Goal: Task Accomplishment & Management: Use online tool/utility

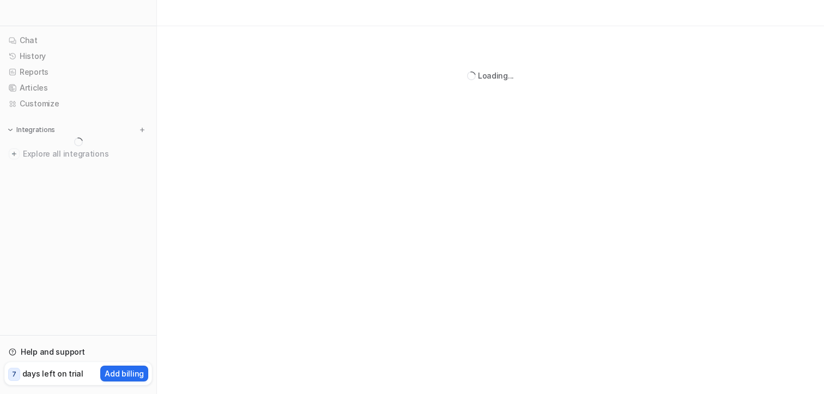
click at [480, 196] on div "Loading..." at bounding box center [412, 197] width 824 height 394
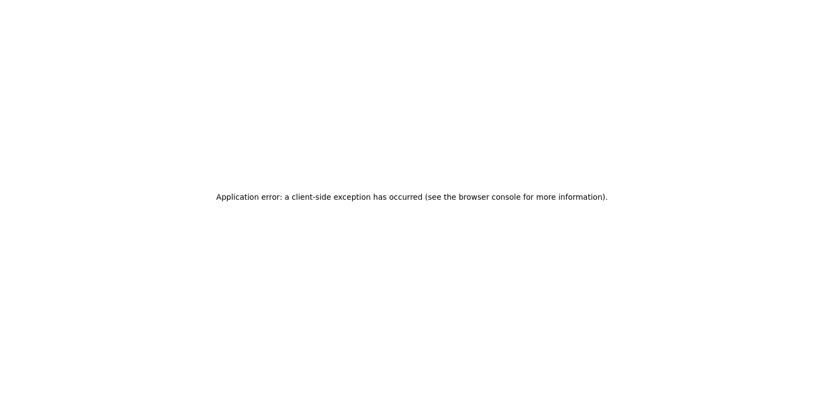
click at [410, 81] on h2 "Application error: a client-side exception has occurred (see the browser consol…" at bounding box center [412, 196] width 392 height 15
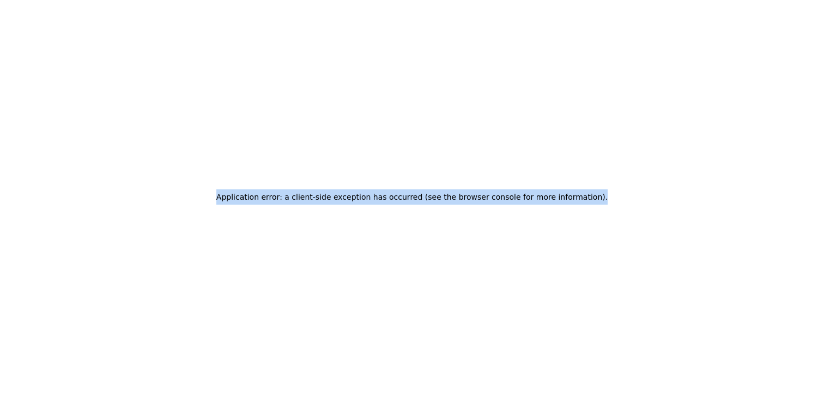
click at [410, 81] on h2 "Application error: a client-side exception has occurred (see the browser consol…" at bounding box center [412, 196] width 392 height 15
click at [414, 81] on h2 "Application error: a client-side exception has occurred (see the browser consol…" at bounding box center [412, 196] width 392 height 15
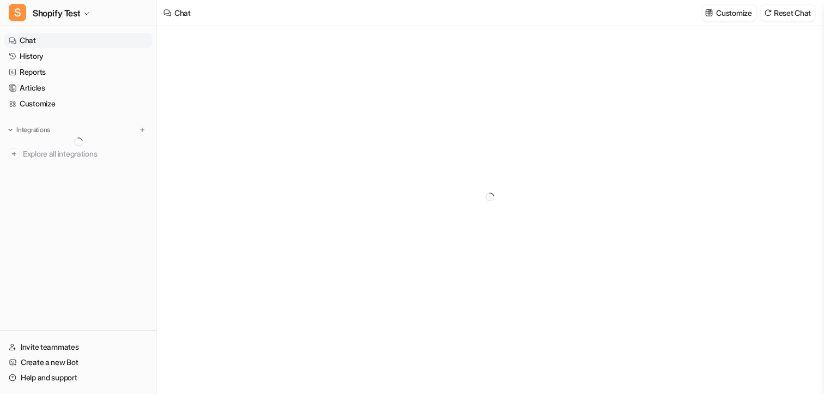
type textarea "**********"
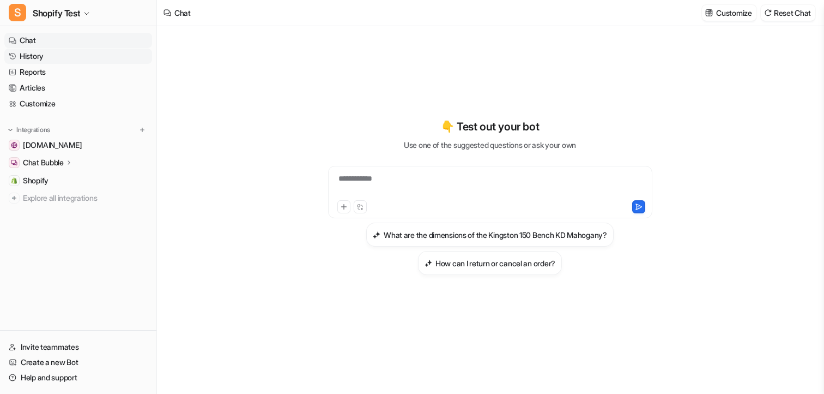
click at [71, 57] on link "History" at bounding box center [78, 56] width 148 height 15
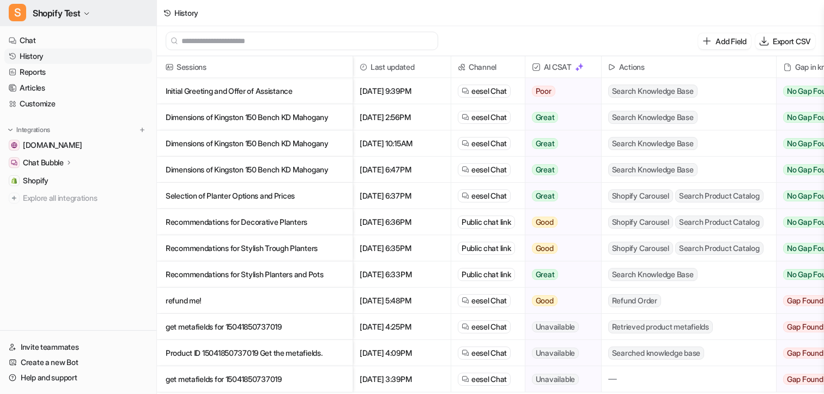
click at [52, 10] on span "Shopify Test" at bounding box center [56, 12] width 47 height 15
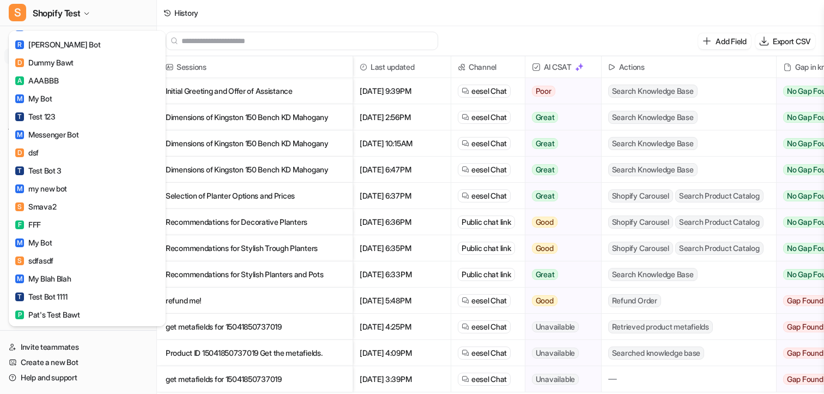
scroll to position [2130, 0]
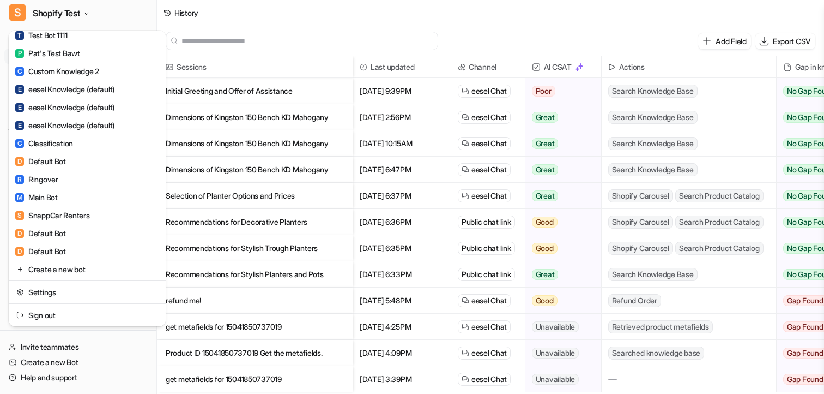
click at [350, 39] on div "S Shopify Test T Test namespace 2 E eesel AI Intercom Bot C Council Demo Bot C …" at bounding box center [412, 197] width 824 height 394
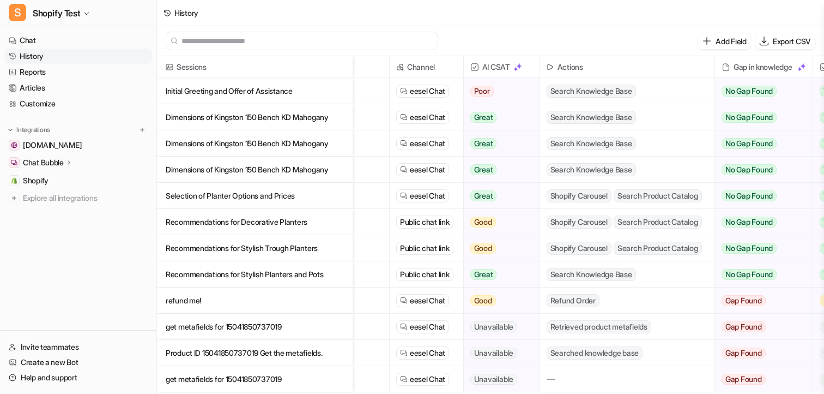
scroll to position [0, 0]
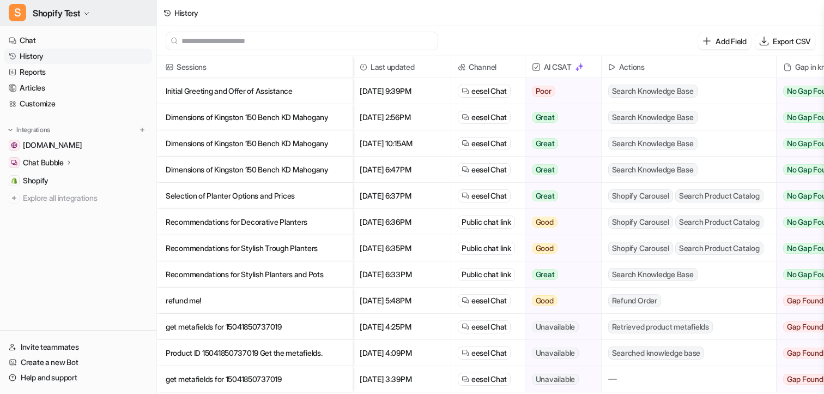
click at [34, 12] on span "Shopify Test" at bounding box center [56, 12] width 47 height 15
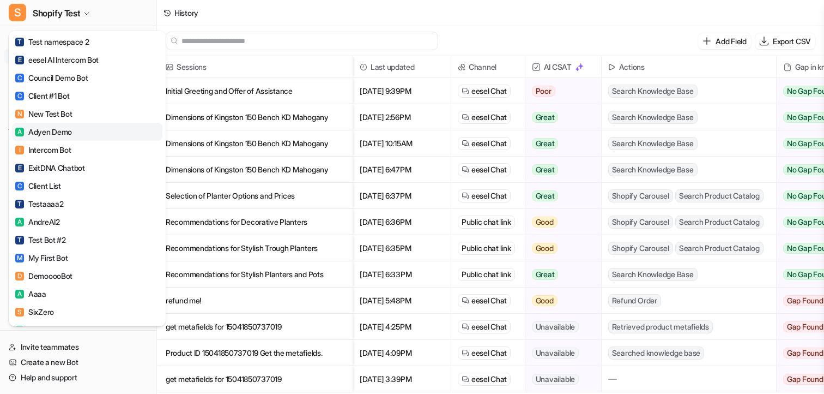
click at [71, 136] on div "A Adyen Demo" at bounding box center [43, 131] width 57 height 11
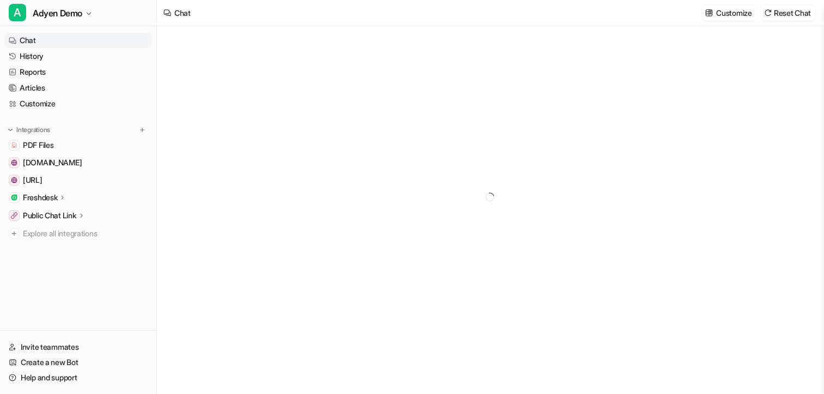
type textarea "**********"
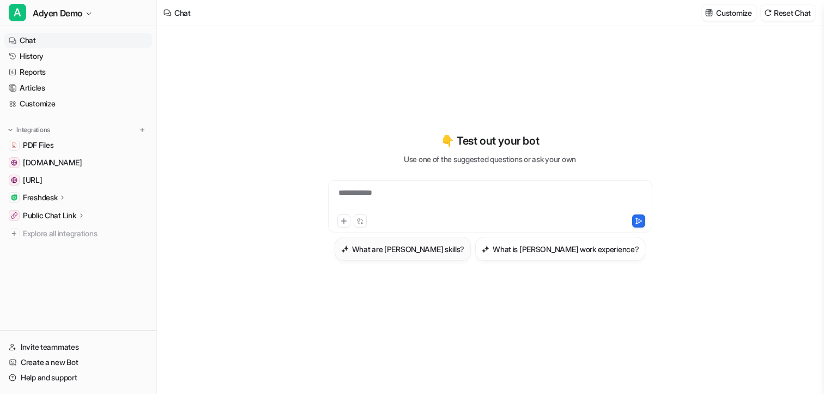
click at [405, 248] on h3 "What are Emily Liu's skills?" at bounding box center [408, 248] width 113 height 11
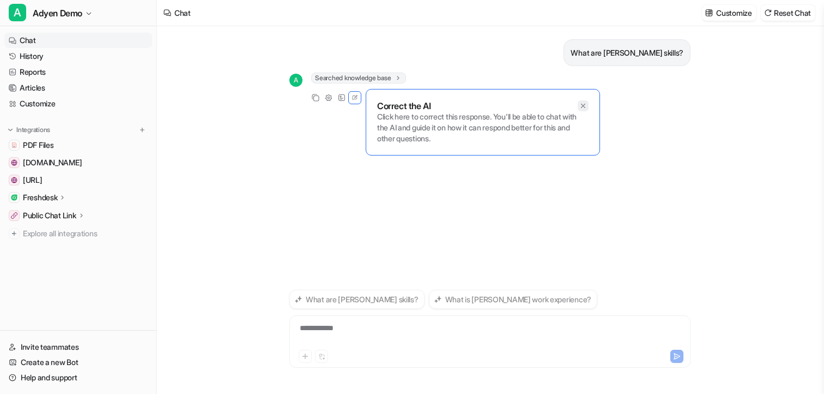
click at [583, 111] on div at bounding box center [583, 105] width 11 height 11
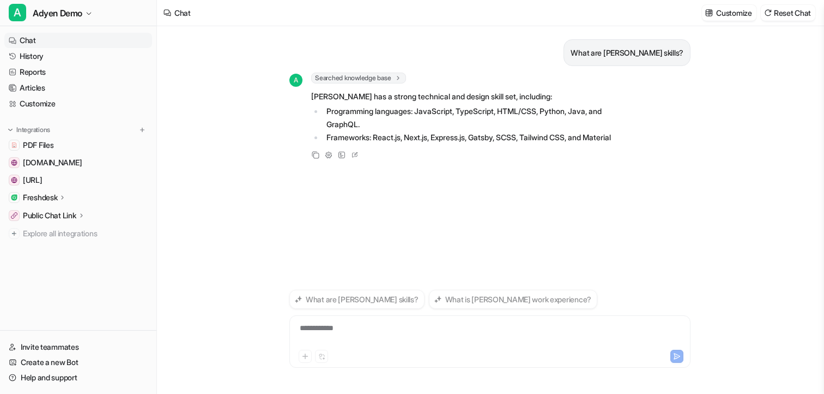
click at [251, 156] on div "**********" at bounding box center [490, 210] width 666 height 368
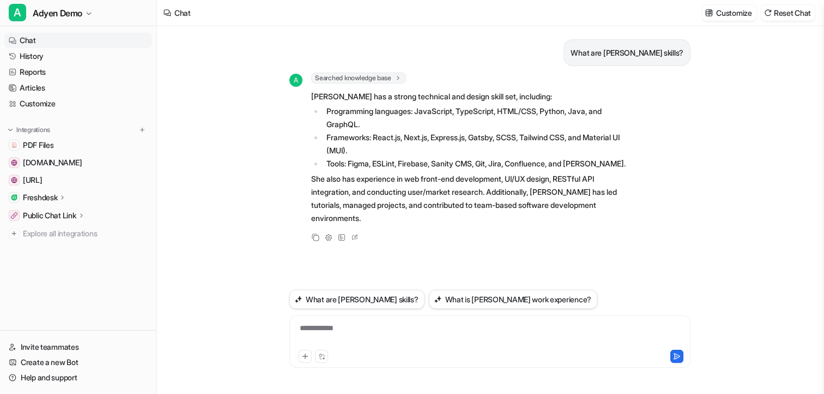
click at [362, 73] on span "Searched knowledge base" at bounding box center [358, 78] width 95 height 11
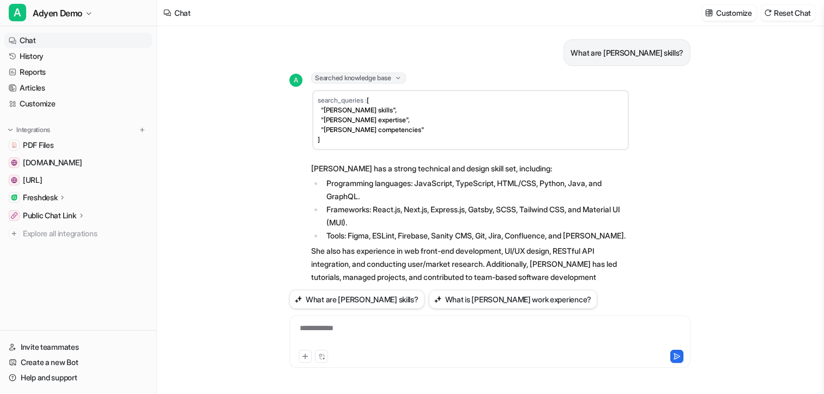
click at [363, 77] on span "Searched knowledge base" at bounding box center [358, 78] width 95 height 11
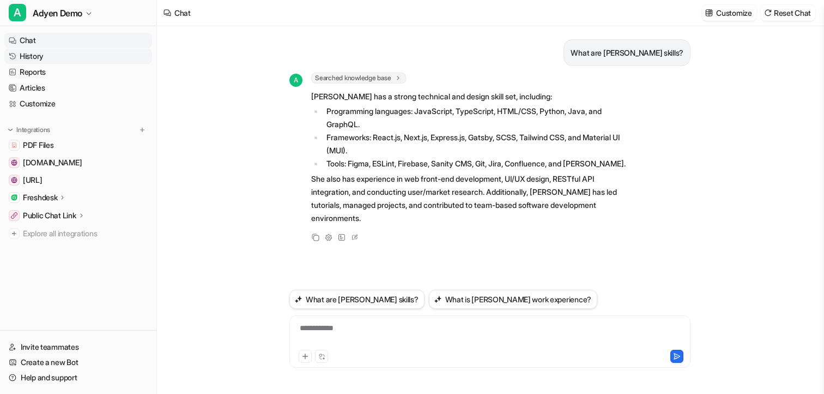
click at [65, 57] on link "History" at bounding box center [78, 56] width 148 height 15
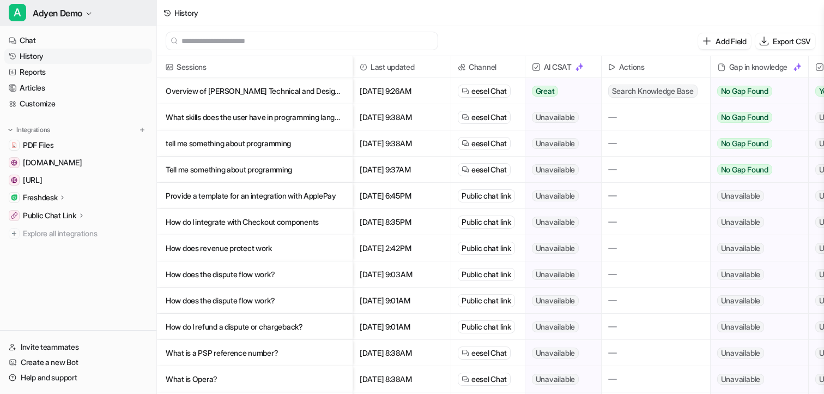
click at [82, 13] on span "Adyen Demo" at bounding box center [58, 12] width 50 height 15
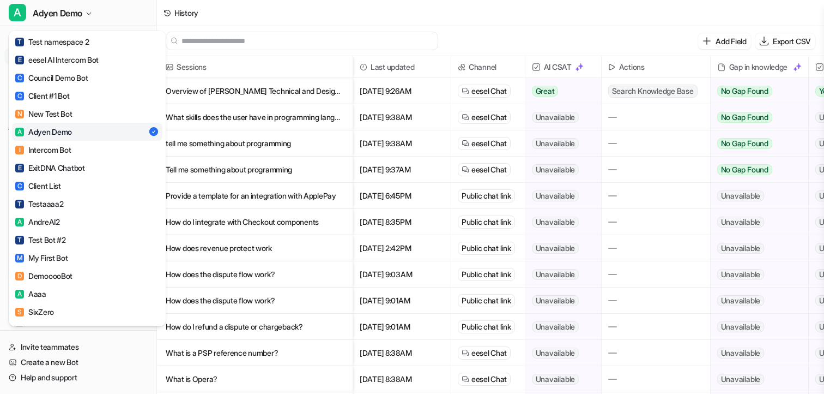
click at [402, 7] on div "A Adyen Demo T Test namespace 2 E eesel AI Intercom Bot C Council Demo Bot C Cl…" at bounding box center [412, 197] width 824 height 394
